Goal: Information Seeking & Learning: Learn about a topic

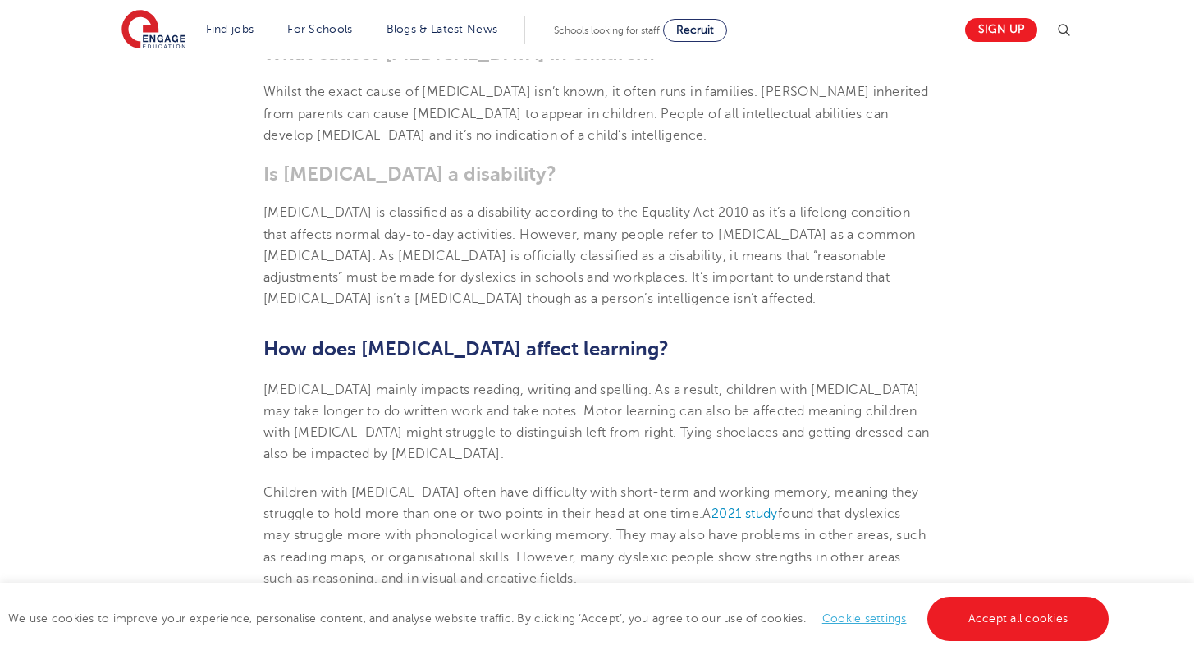
scroll to position [922, 0]
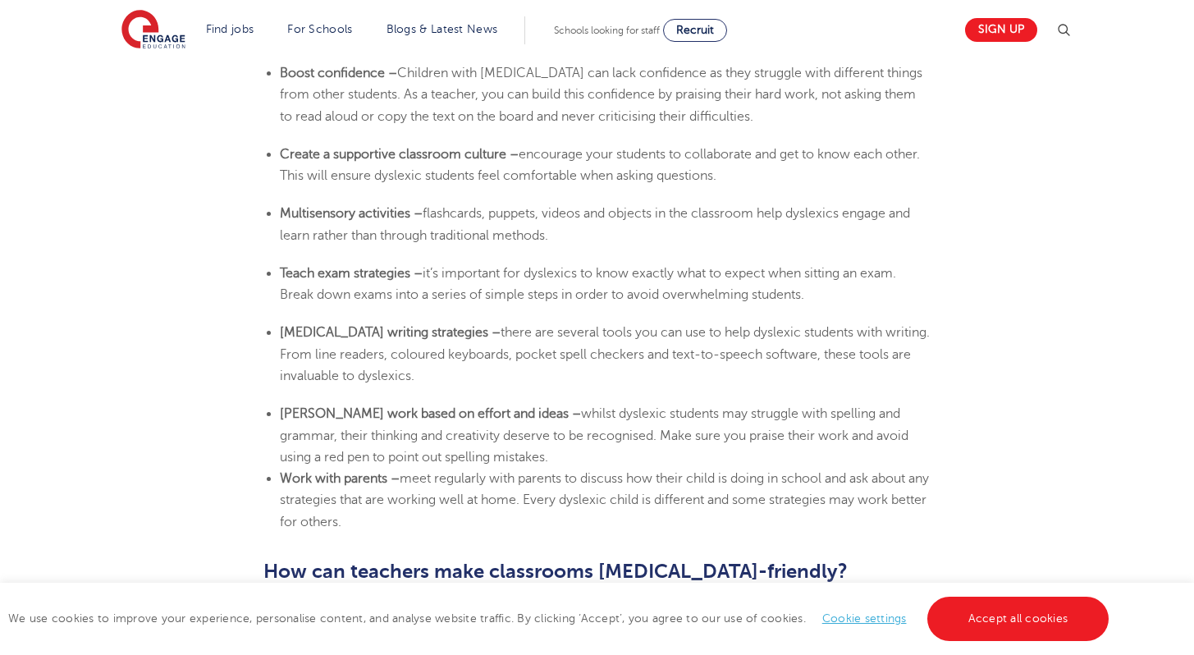
scroll to position [2989, 0]
